Goal: Task Accomplishment & Management: Use online tool/utility

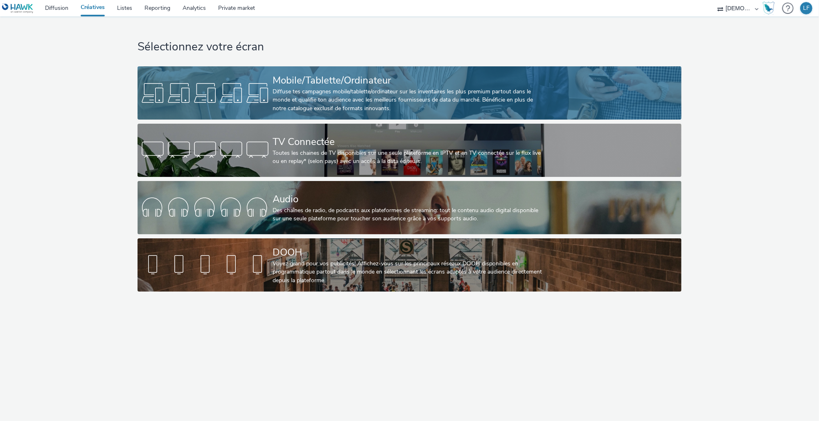
click at [591, 72] on link "Mobile/Tablette/Ordinateur Diffuse tes campagnes mobile/tablette/ordinateur sur…" at bounding box center [409, 92] width 544 height 53
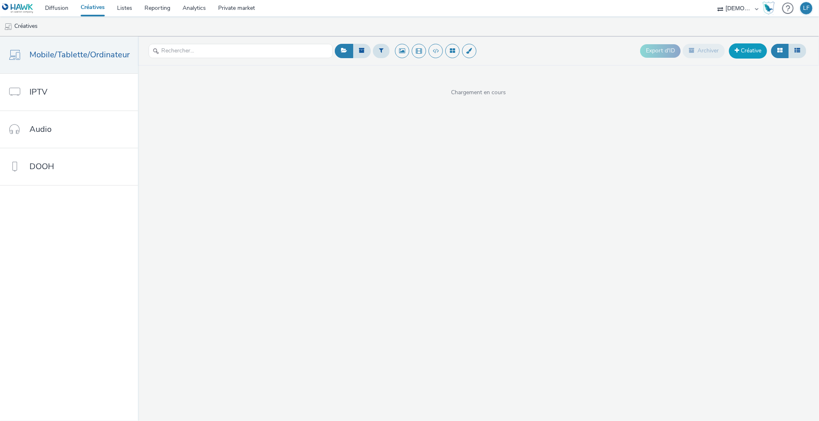
click at [738, 51] on link "Créative" at bounding box center [748, 50] width 38 height 15
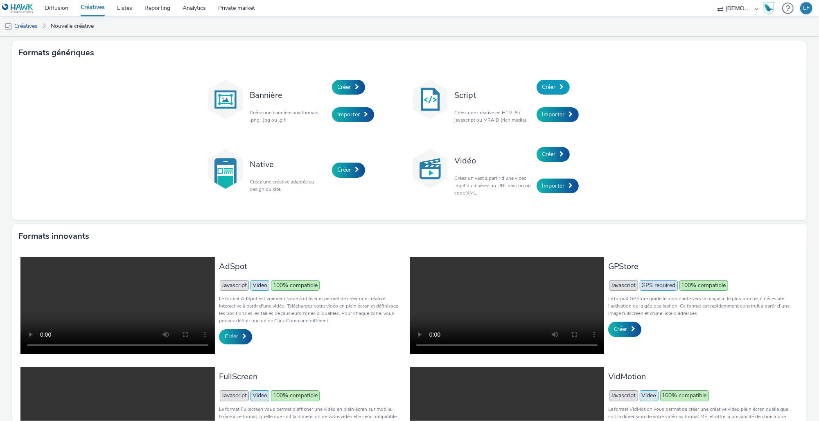
click at [551, 82] on link "Créer" at bounding box center [552, 87] width 33 height 15
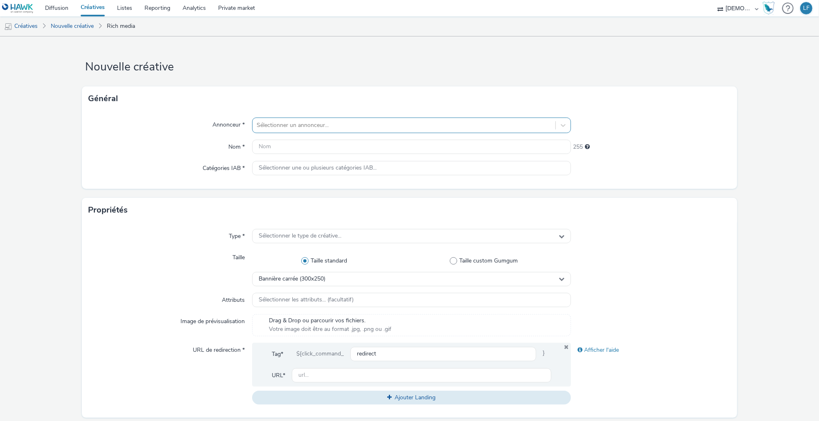
click at [442, 120] on div at bounding box center [404, 125] width 295 height 10
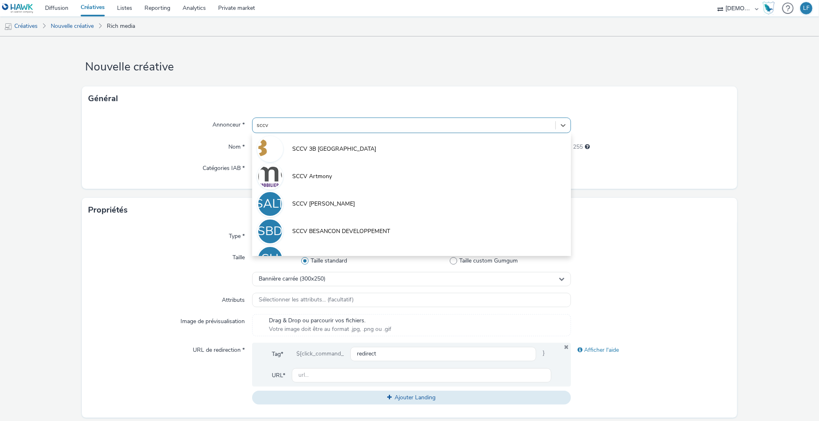
type input "sccv h"
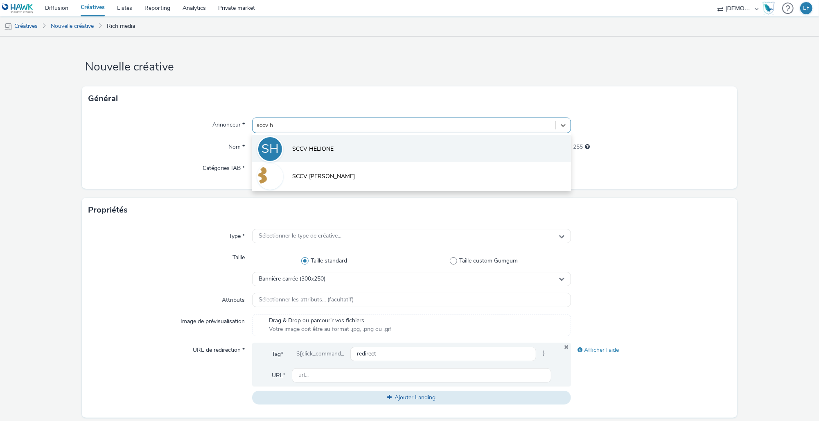
click at [443, 136] on li "SH SCCV HELIONE" at bounding box center [411, 148] width 319 height 27
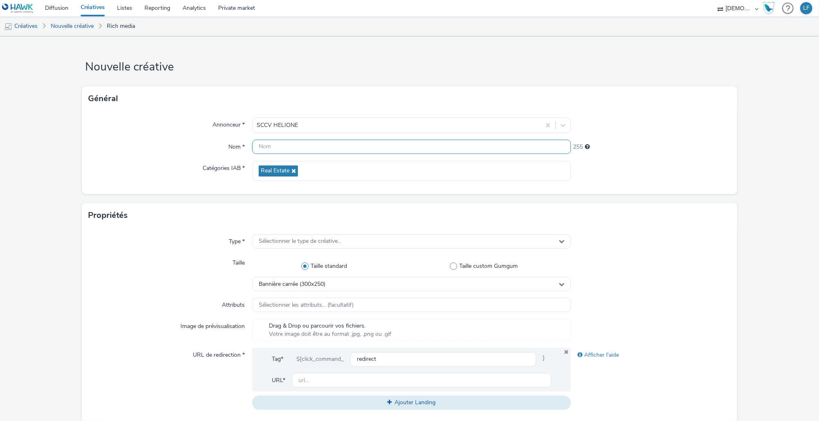
click at [289, 146] on input "text" at bounding box center [411, 147] width 319 height 14
paste input "320x480"
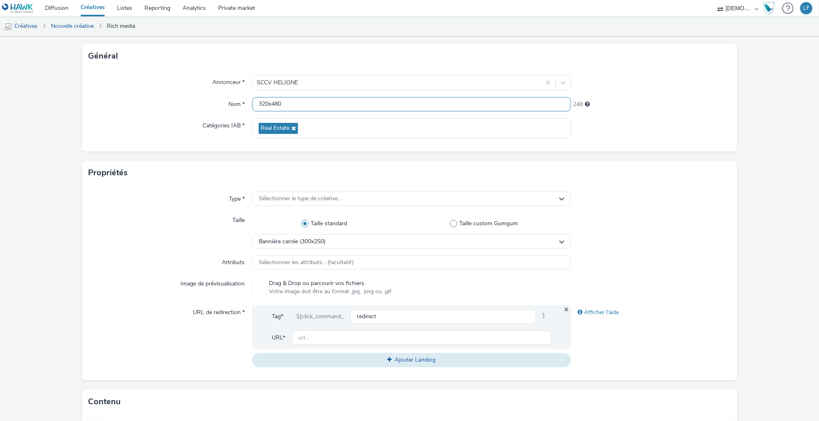
scroll to position [109, 0]
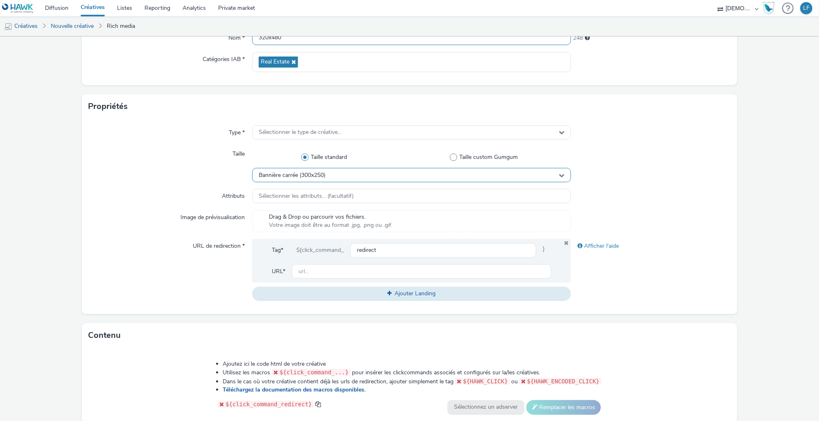
type input "320x480"
click at [293, 169] on div "Bannière carrée (300x250)" at bounding box center [411, 175] width 319 height 14
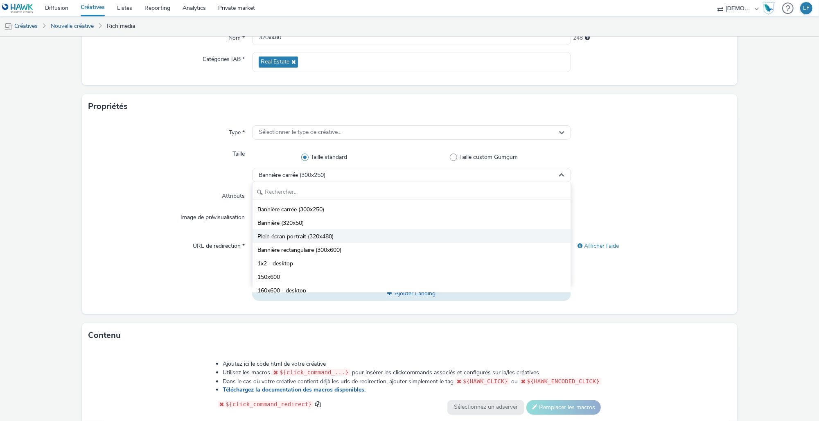
click at [315, 237] on span "Plein écran portrait (320x480)" at bounding box center [295, 236] width 76 height 8
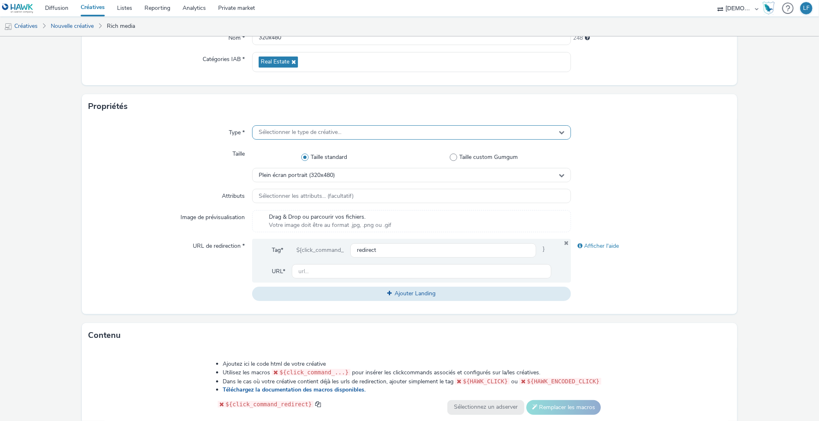
click at [320, 129] on span "Sélectionner le type de créative..." at bounding box center [300, 132] width 83 height 7
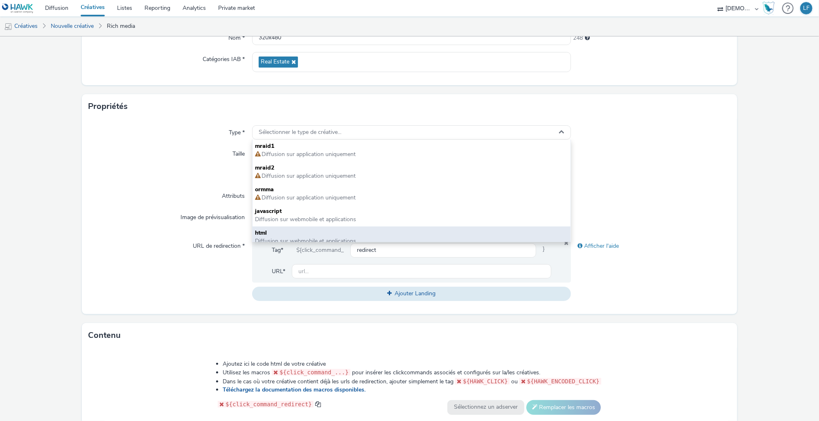
click at [316, 231] on span "html" at bounding box center [411, 233] width 313 height 8
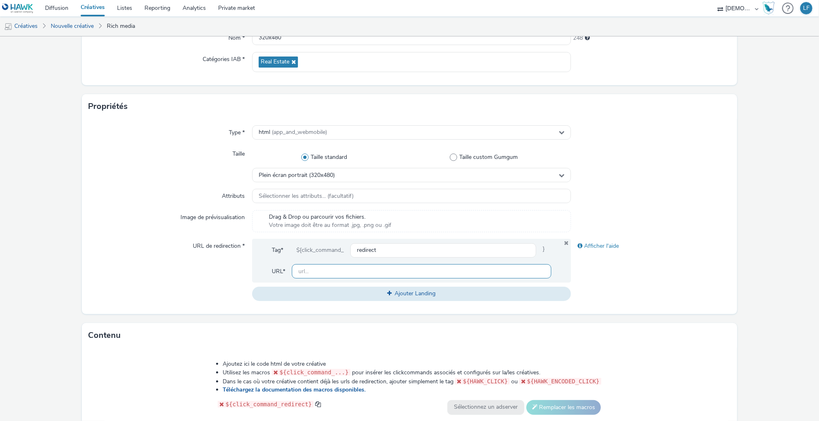
click at [362, 274] on input "text" at bounding box center [421, 271] width 259 height 14
paste input "[URL][DOMAIN_NAME]"
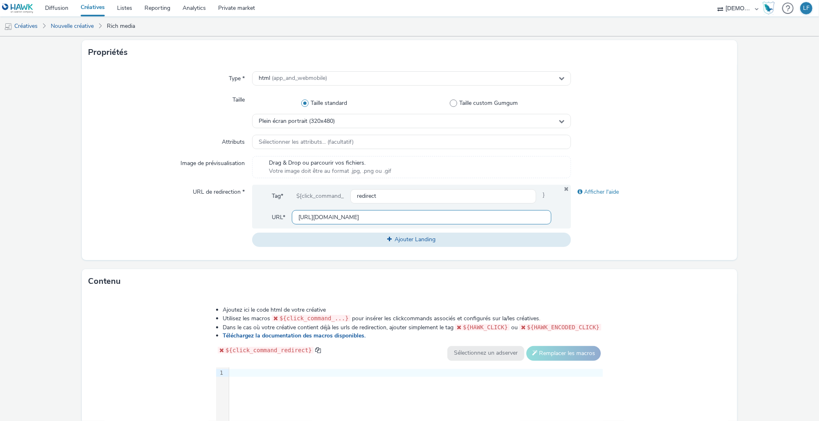
scroll to position [272, 0]
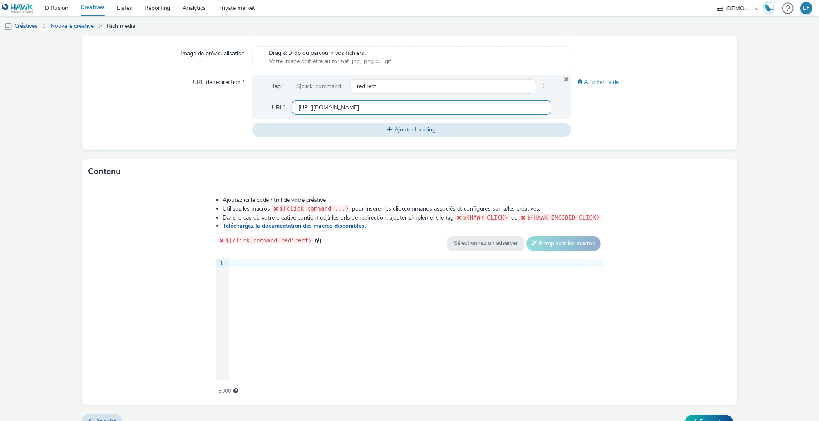
type input "[URL][DOMAIN_NAME]"
click at [409, 299] on div "9 1 ›" at bounding box center [409, 318] width 387 height 123
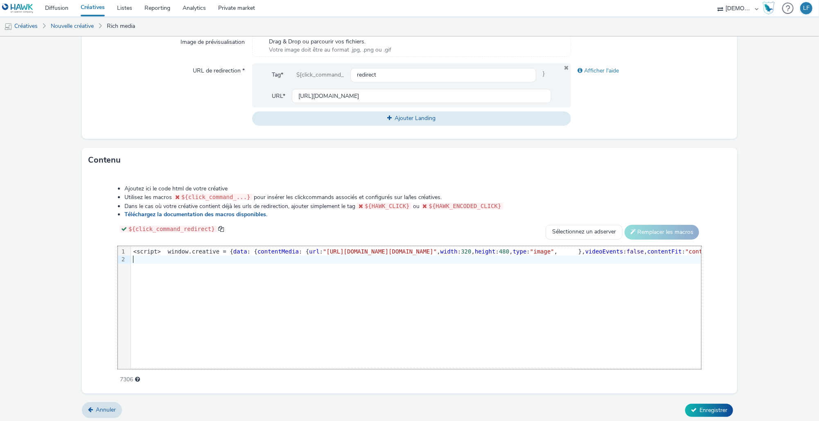
scroll to position [287, 0]
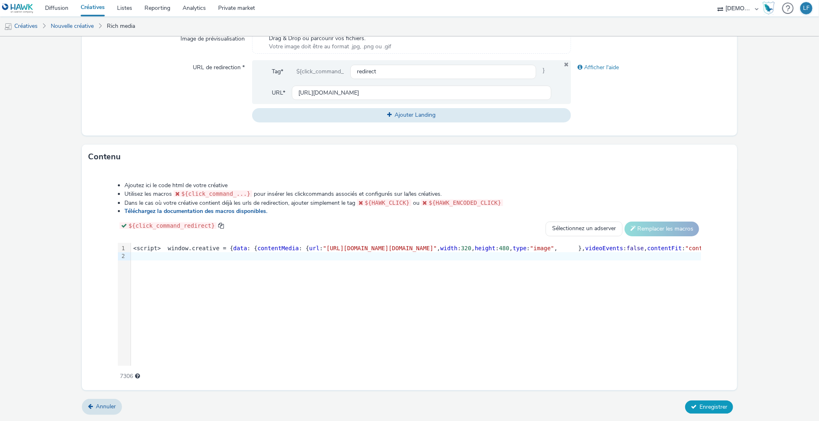
click at [704, 412] on button "Enregistrer" at bounding box center [709, 406] width 48 height 13
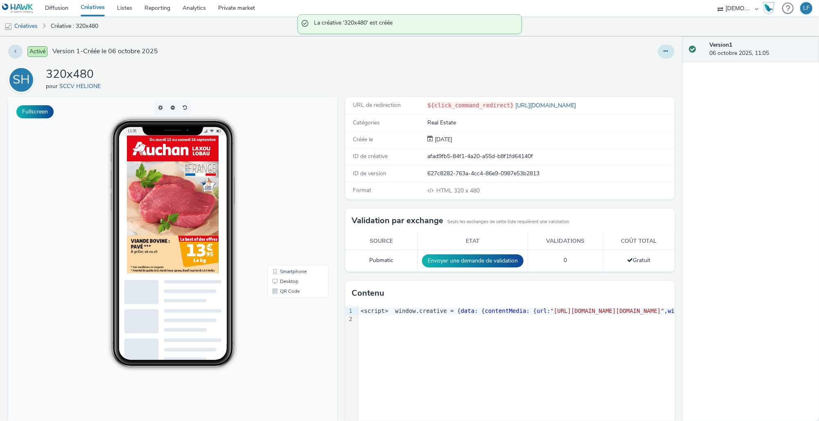
click at [664, 52] on icon at bounding box center [666, 51] width 5 height 6
click at [643, 66] on link "Modifier" at bounding box center [643, 68] width 61 height 16
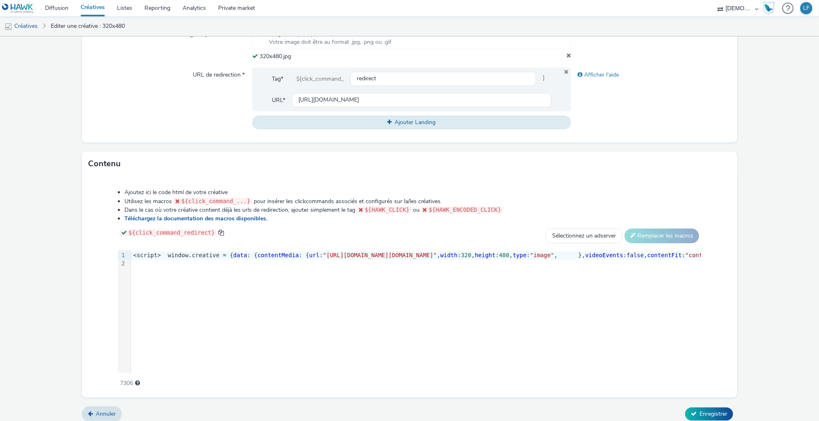
scroll to position [299, 0]
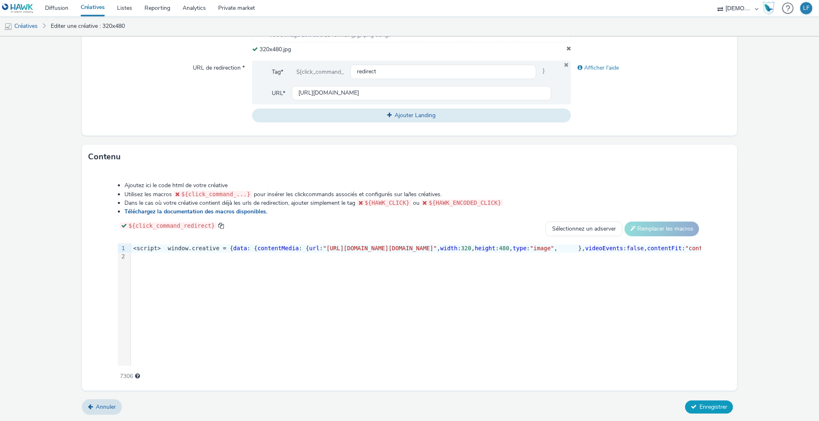
click at [702, 405] on span "Enregistrer" at bounding box center [713, 407] width 28 height 8
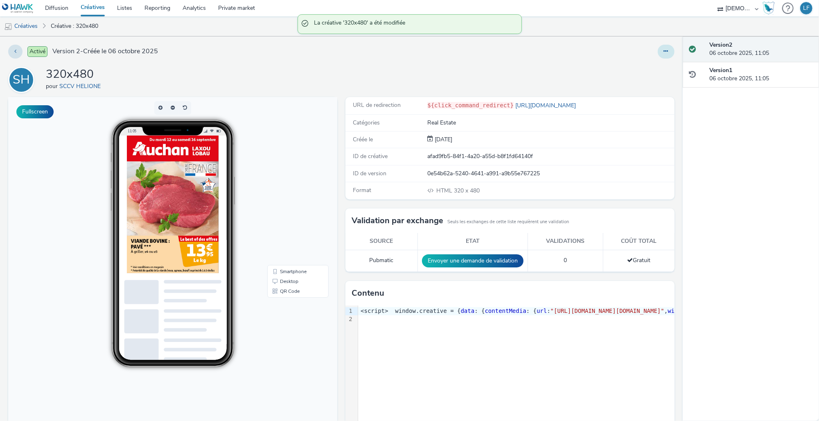
click at [664, 53] on icon at bounding box center [666, 51] width 5 height 6
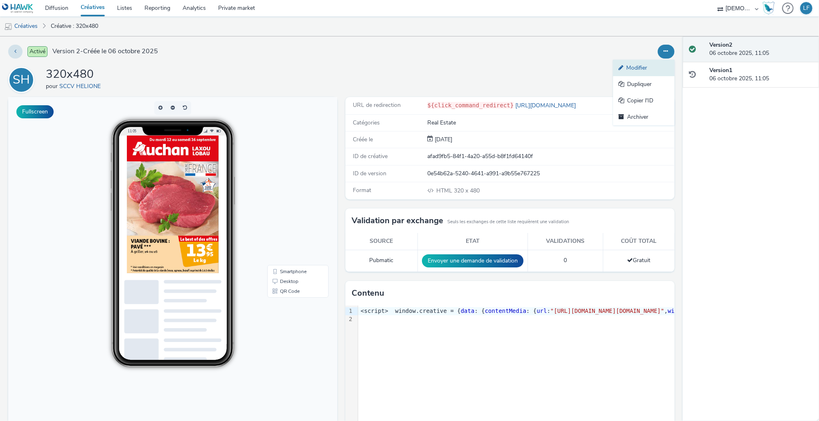
click at [636, 70] on link "Modifier" at bounding box center [643, 68] width 61 height 16
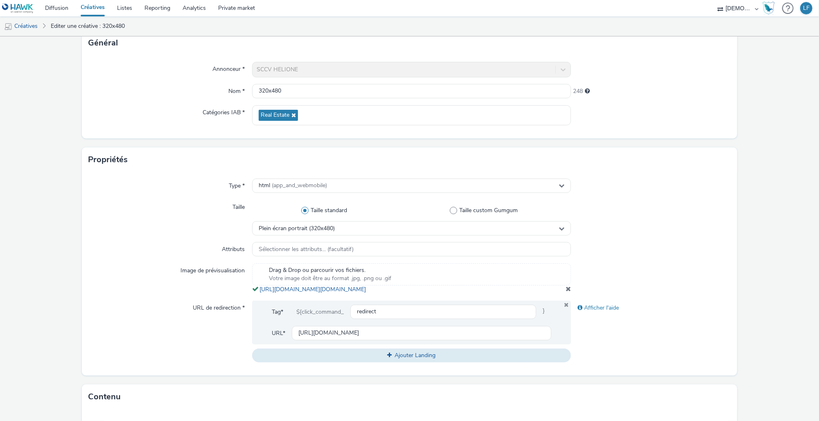
scroll to position [218, 0]
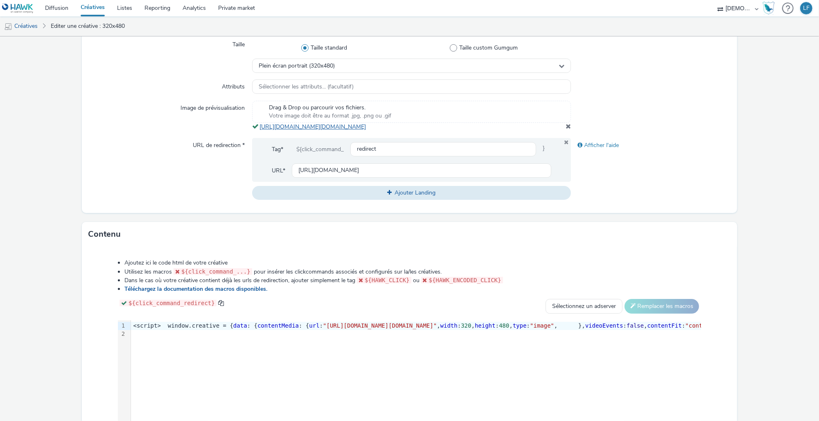
drag, startPoint x: 444, startPoint y: 133, endPoint x: 257, endPoint y: 128, distance: 187.4
click at [257, 128] on div "Drag & Drop ou parcourir vos fichiers. Votre image doit être au format .jpg, .p…" at bounding box center [411, 116] width 319 height 30
copy link "[URL][DOMAIN_NAME][DOMAIN_NAME]"
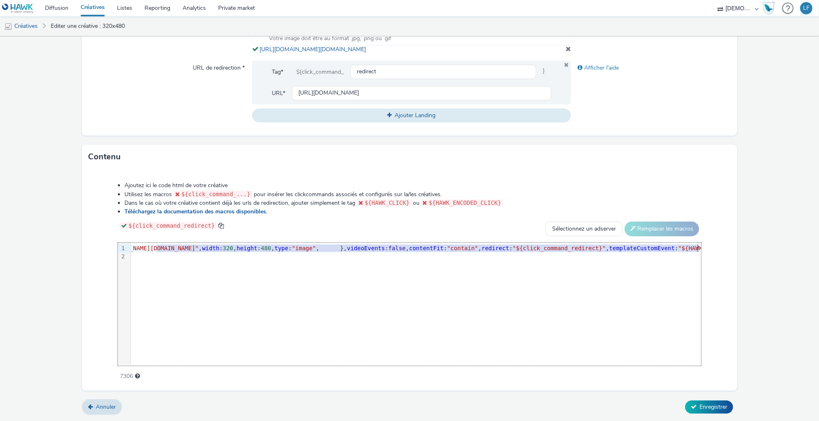
scroll to position [0, 243]
drag, startPoint x: 394, startPoint y: 248, endPoint x: 650, endPoint y: 248, distance: 256.5
click at [194, 248] on span ""[URL][DOMAIN_NAME][DOMAIN_NAME]"" at bounding box center [137, 248] width 114 height 7
